Goal: Information Seeking & Learning: Learn about a topic

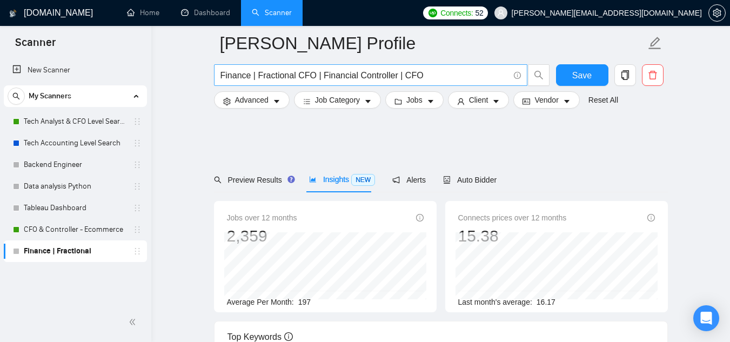
scroll to position [234, 0]
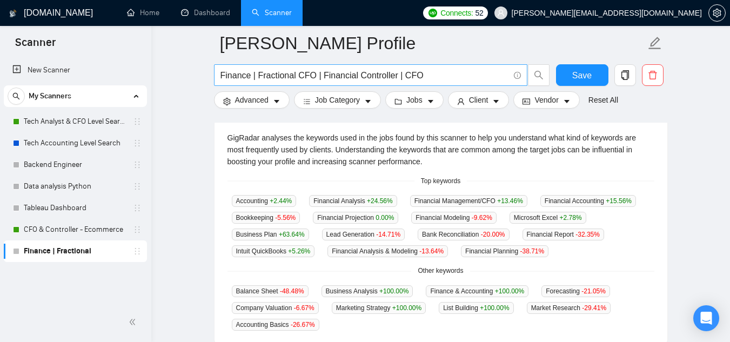
click at [329, 73] on input "Finance | Fractional CFO | Financial Controller | CFO" at bounding box center [364, 76] width 288 height 14
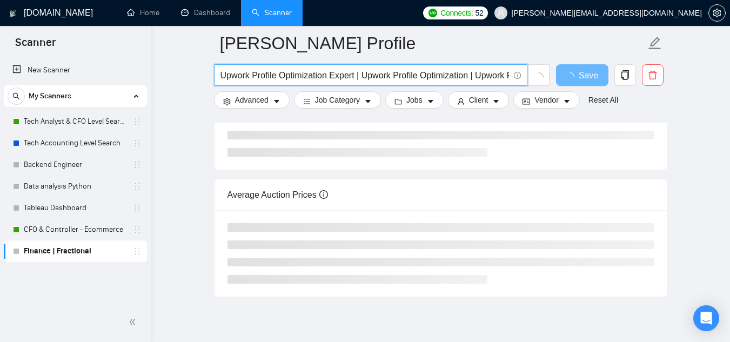
click at [322, 74] on input "Upwork Profile Optimization Expert | Upwork Profile Optimization | Upwork Profi…" at bounding box center [364, 76] width 288 height 14
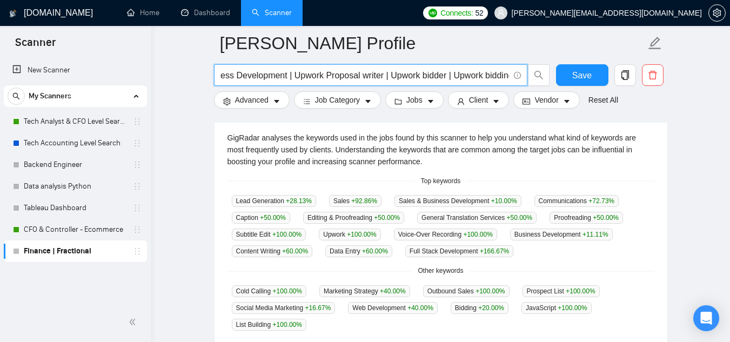
click at [385, 67] on span "Upwork Profile Optimization Expert | Upwork Profile Optimization | Upwork Profi…" at bounding box center [370, 75] width 313 height 22
click at [391, 81] on input "Upwork Profile Optimization Expert | Upwork Profile Optimization | Upwork Profi…" at bounding box center [364, 76] width 288 height 14
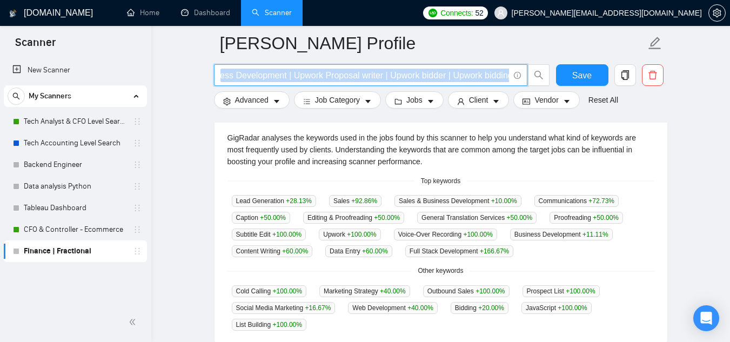
scroll to position [0, 0]
drag, startPoint x: 510, startPoint y: 77, endPoint x: 493, endPoint y: 77, distance: 16.7
click at [493, 77] on span "Upwork Profile Optimization Expert | Upwork Profile Optimization | Upwork Profi…" at bounding box center [370, 75] width 313 height 22
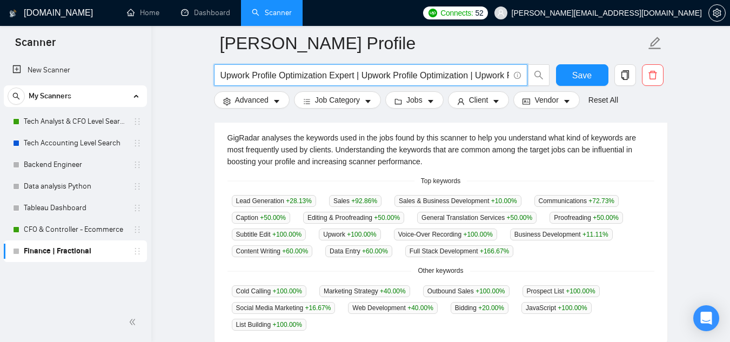
click at [493, 77] on input "Upwork Profile Optimization Expert | Upwork Profile Optimization | Upwork Profi…" at bounding box center [364, 76] width 288 height 14
drag, startPoint x: 471, startPoint y: 75, endPoint x: 553, endPoint y: 79, distance: 82.2
click at [553, 79] on div "Upwork Profile Optimization Expert | Upwork Profile Optimization | Upwork Profi…" at bounding box center [439, 77] width 454 height 27
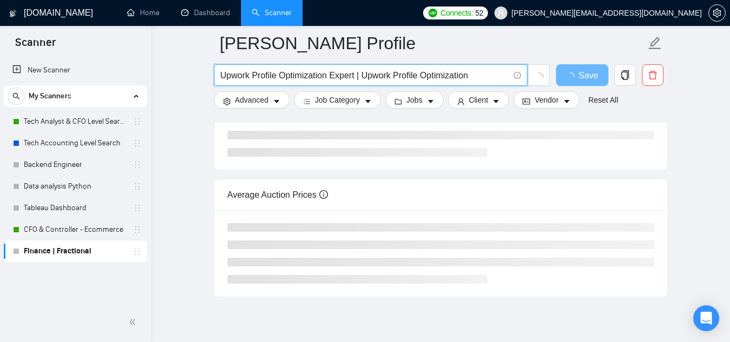
click at [156, 180] on div "[DOMAIN_NAME] Home Dashboard Scanner Connects: 52 [PERSON_NAME][EMAIL_ADDRESS][…" at bounding box center [440, 73] width 578 height 614
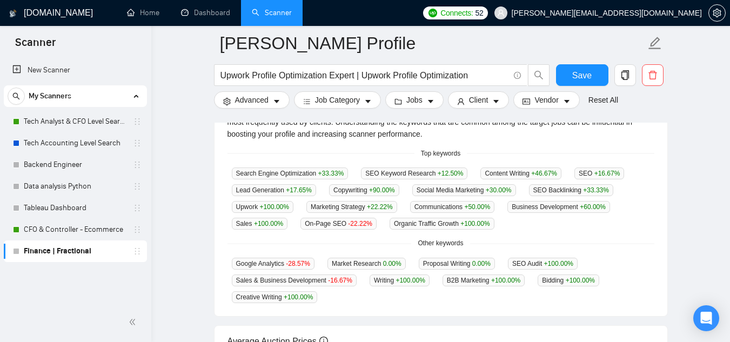
scroll to position [261, 0]
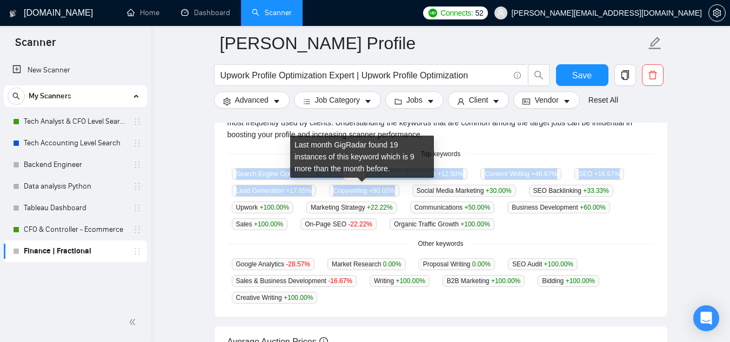
drag, startPoint x: 228, startPoint y: 170, endPoint x: 394, endPoint y: 192, distance: 167.9
click at [394, 192] on div "Search Engine Optimization +33.33 % SEO Keyword Research +12.50 % Content Writi…" at bounding box center [440, 198] width 427 height 63
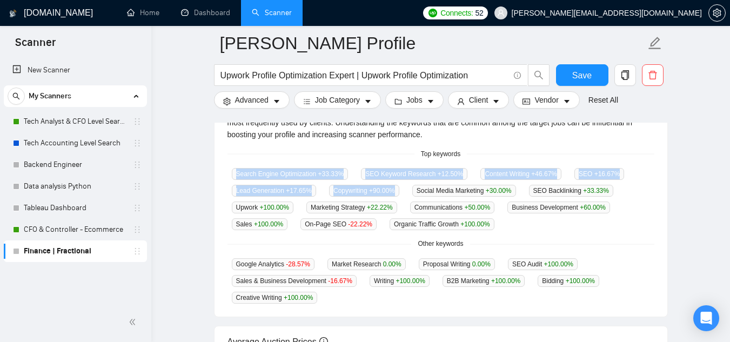
click at [200, 221] on main "[PERSON_NAME] Profile Upwork Profile Optimization Expert | Upwork Profile Optim…" at bounding box center [441, 154] width 544 height 745
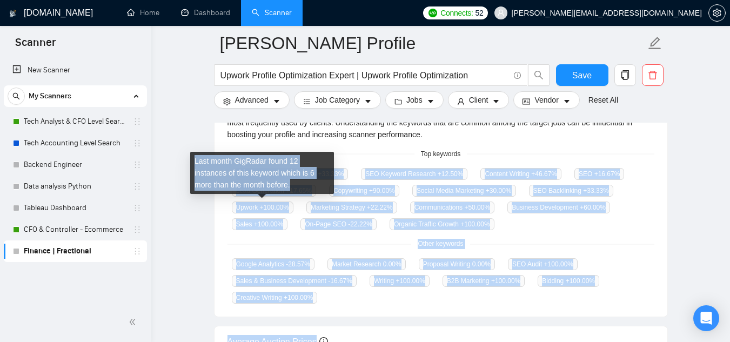
drag, startPoint x: 219, startPoint y: 173, endPoint x: 306, endPoint y: 193, distance: 89.4
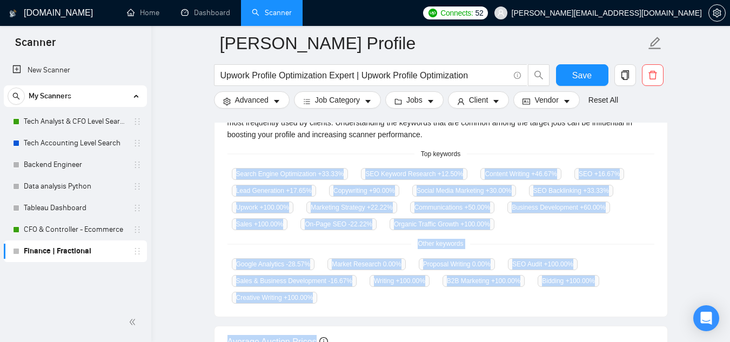
click at [214, 227] on div "Top Keywords GigRadar analyses the keywords used in the jobs found by this scan…" at bounding box center [441, 188] width 454 height 257
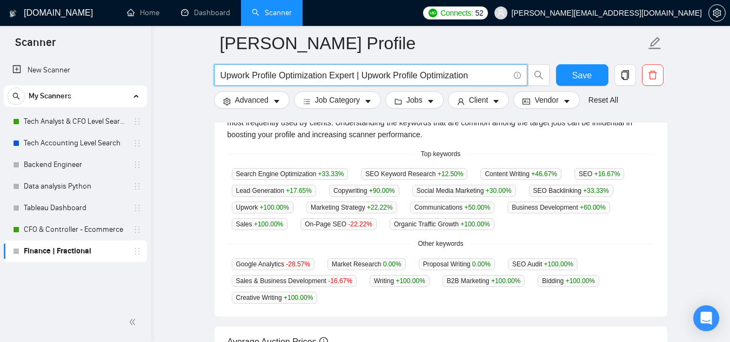
drag, startPoint x: 331, startPoint y: 77, endPoint x: 476, endPoint y: 68, distance: 146.1
click at [476, 69] on input "Upwork Profile Optimization Expert | Upwork Profile Optimization" at bounding box center [364, 76] width 288 height 14
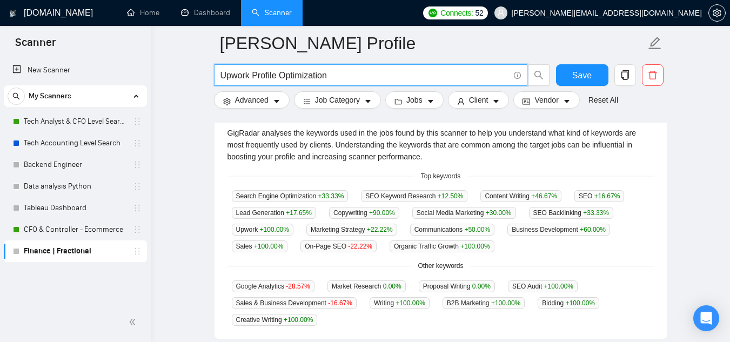
scroll to position [243, 0]
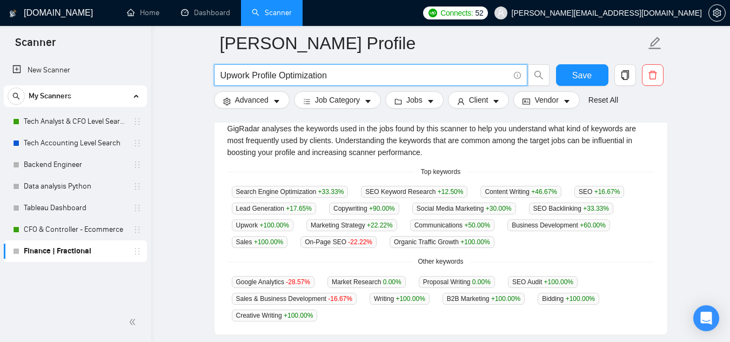
type input "Upwork Profile Optimization"
